Goal: Register for event/course

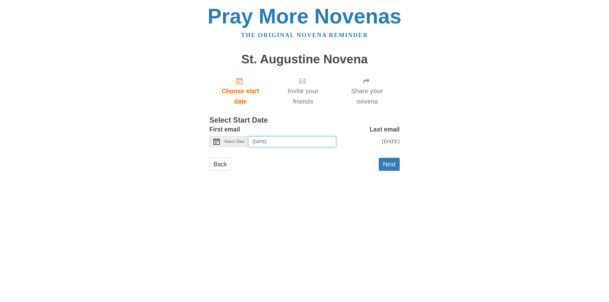
click at [293, 146] on input "Wednesday, August 20th" at bounding box center [291, 141] width 87 height 11
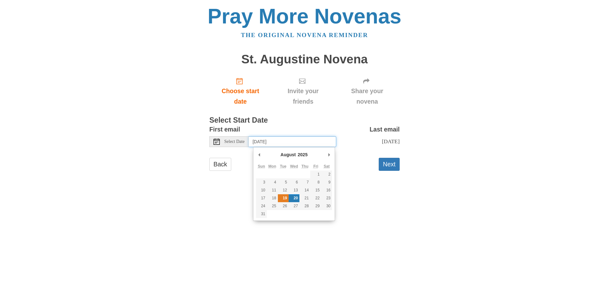
type input "Tuesday, August 19th"
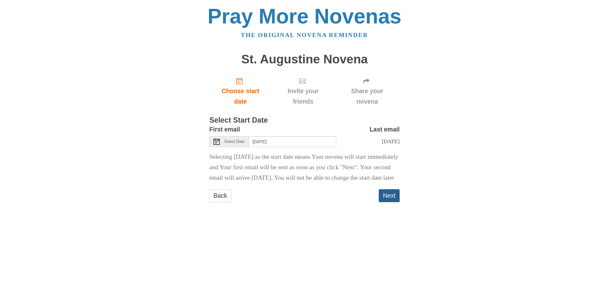
click at [391, 201] on button "Next" at bounding box center [388, 195] width 21 height 13
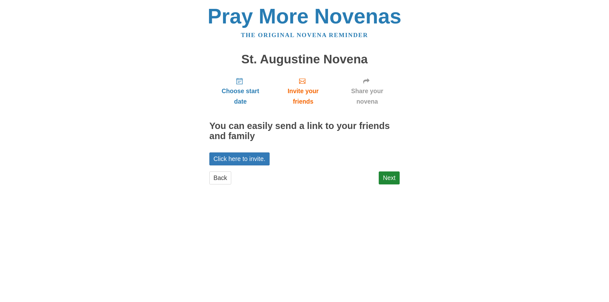
click at [376, 177] on div "Back Next" at bounding box center [304, 180] width 190 height 19
click at [385, 177] on link "Next" at bounding box center [388, 177] width 21 height 13
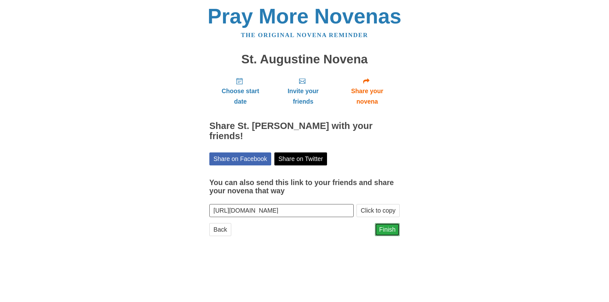
click at [385, 225] on link "Finish" at bounding box center [387, 229] width 25 height 13
